Goal: Information Seeking & Learning: Learn about a topic

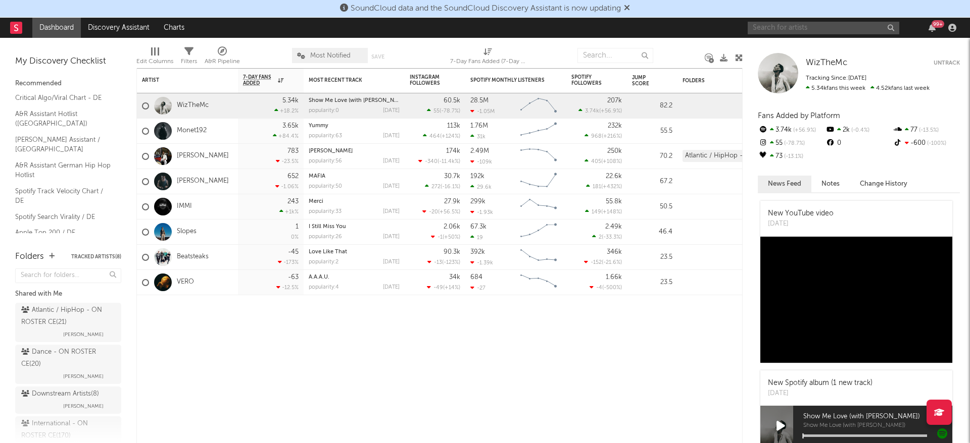
click at [792, 26] on input "text" at bounding box center [823, 28] width 152 height 13
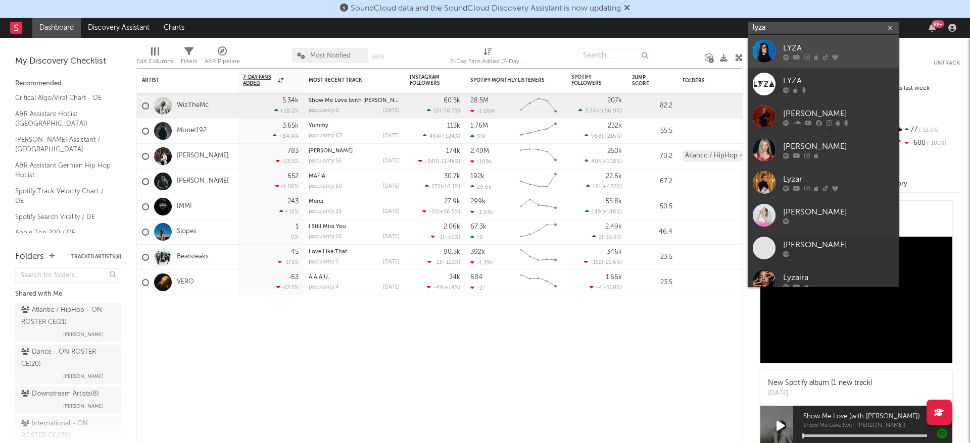
type input "lyza"
click at [791, 46] on div "LYZA" at bounding box center [838, 48] width 111 height 12
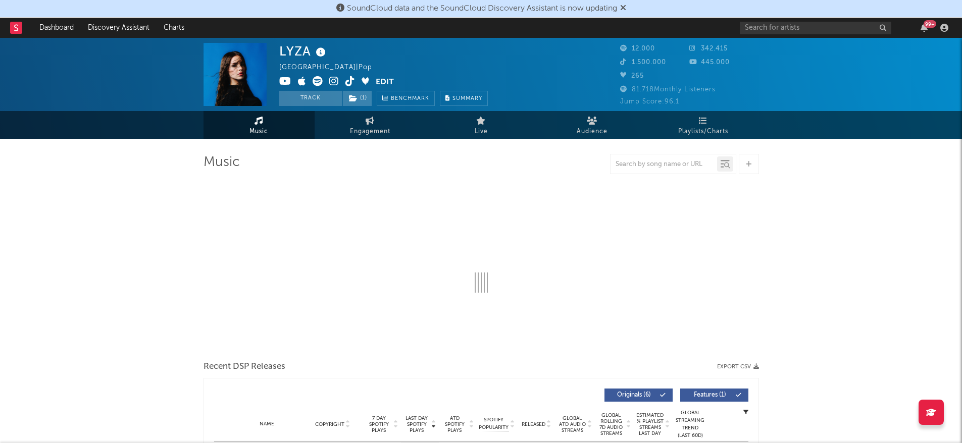
select select "6m"
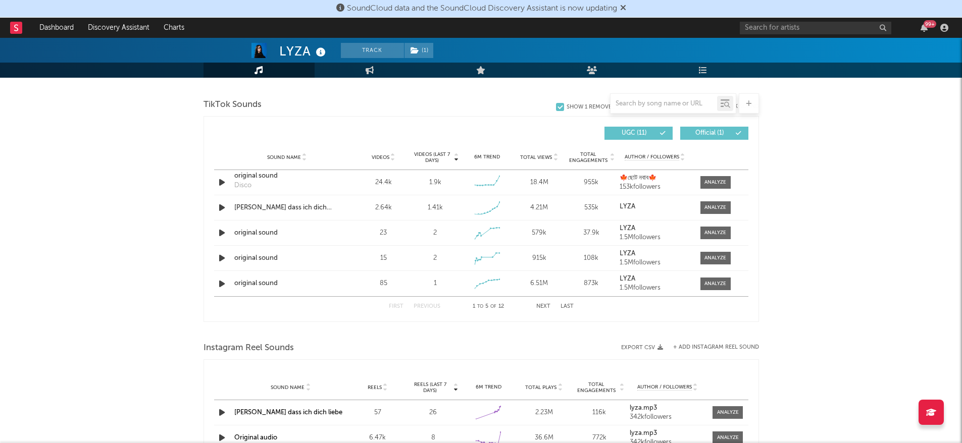
scroll to position [672, 0]
click at [716, 181] on div at bounding box center [715, 182] width 22 height 8
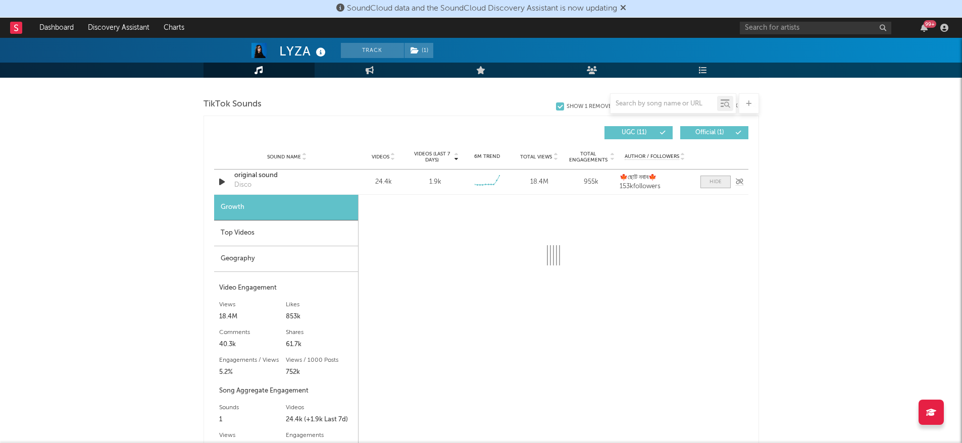
select select "6m"
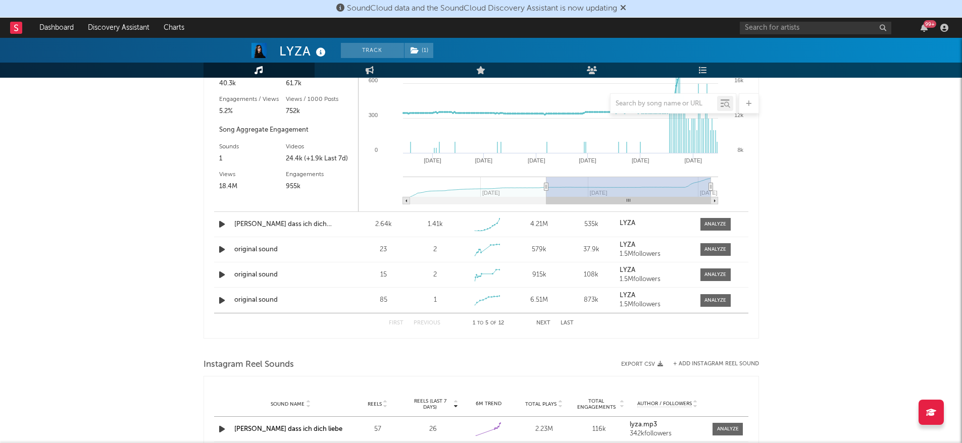
scroll to position [936, 0]
